Goal: Task Accomplishment & Management: Manage account settings

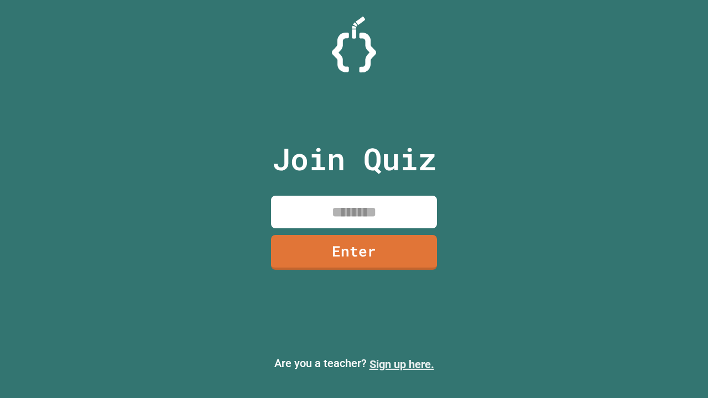
click at [402, 365] on link "Sign up here." at bounding box center [402, 364] width 65 height 13
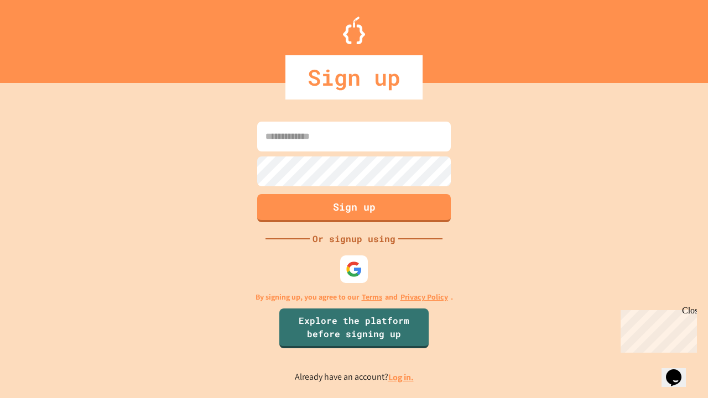
click at [402, 377] on link "Log in." at bounding box center [400, 378] width 25 height 12
